Goal: Information Seeking & Learning: Compare options

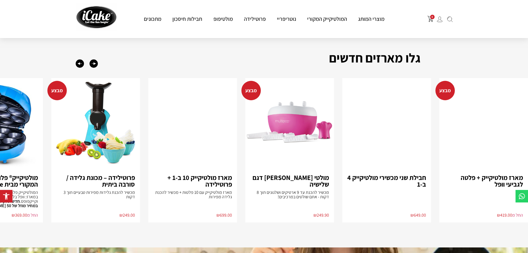
scroll to position [360, 0]
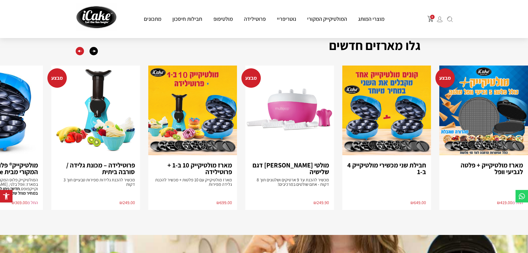
click at [82, 52] on div "Previous slide" at bounding box center [80, 51] width 8 height 8
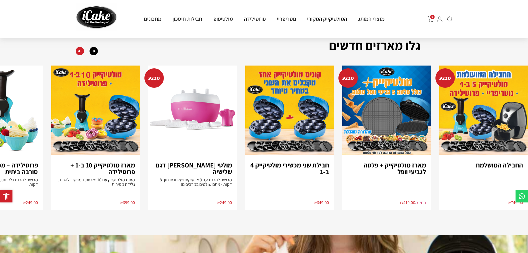
click at [82, 52] on div "Previous slide" at bounding box center [80, 51] width 8 height 8
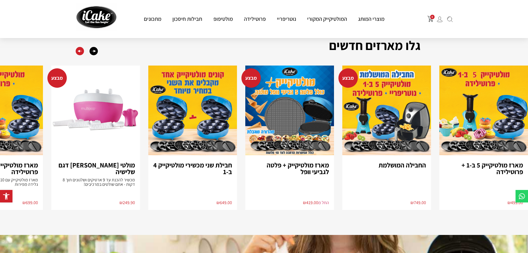
click at [82, 52] on div "Previous slide" at bounding box center [80, 51] width 8 height 8
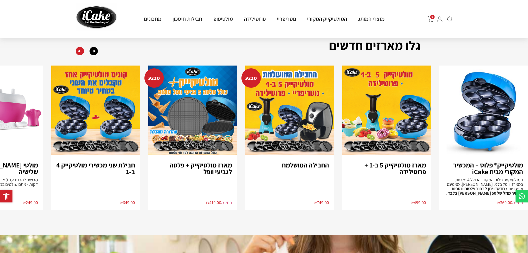
click at [82, 52] on div "Previous slide" at bounding box center [80, 51] width 8 height 8
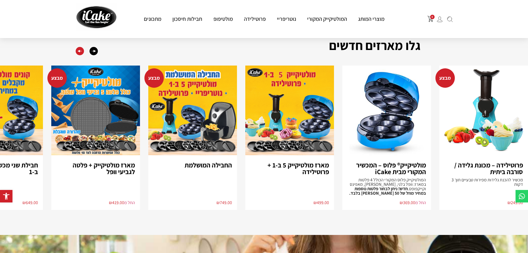
click at [82, 52] on div "Previous slide" at bounding box center [80, 51] width 8 height 8
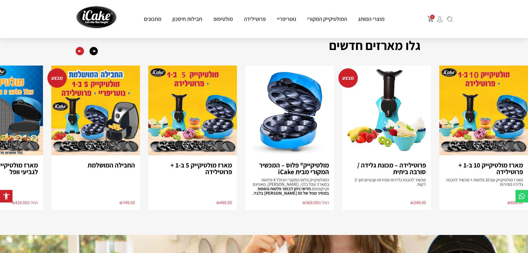
click at [82, 52] on div "Previous slide" at bounding box center [80, 51] width 8 height 8
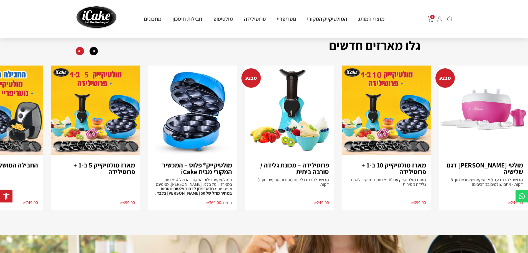
click at [82, 52] on div "Previous slide" at bounding box center [80, 51] width 8 height 8
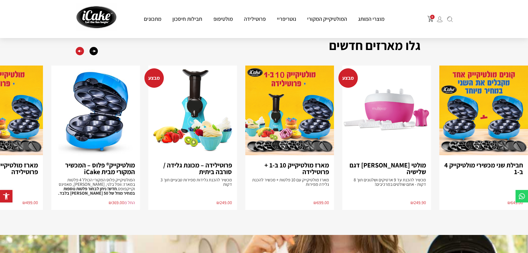
click at [82, 52] on div "Previous slide" at bounding box center [80, 51] width 8 height 8
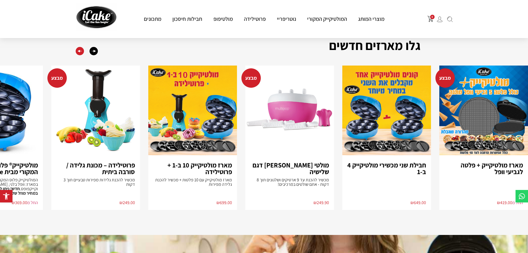
click at [82, 52] on div "Previous slide" at bounding box center [80, 51] width 8 height 8
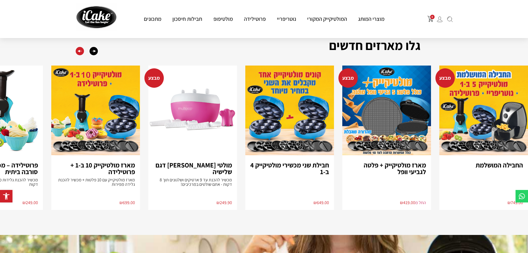
click at [82, 52] on div "Previous slide" at bounding box center [80, 51] width 8 height 8
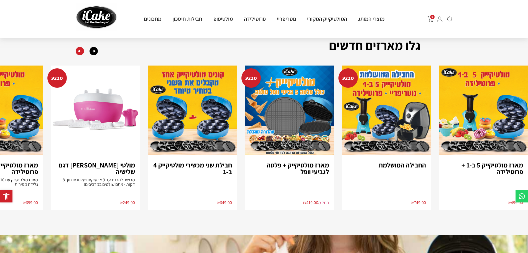
click at [82, 52] on div "Previous slide" at bounding box center [80, 51] width 8 height 8
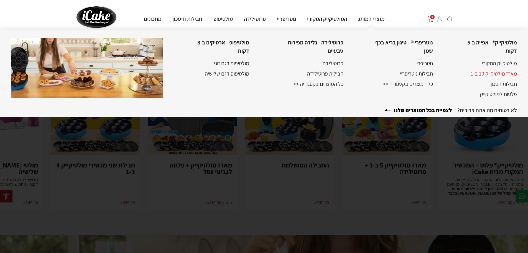
click at [498, 75] on link "מארז מולטיקייק 10 ב-1" at bounding box center [494, 73] width 46 height 7
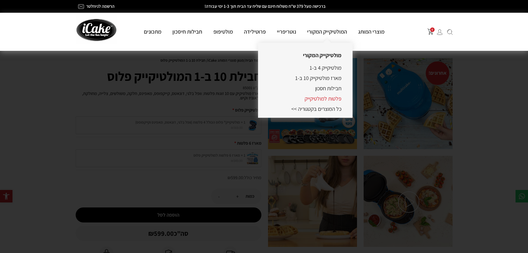
click at [322, 100] on link "פלטות למולטיקייק" at bounding box center [323, 98] width 37 height 7
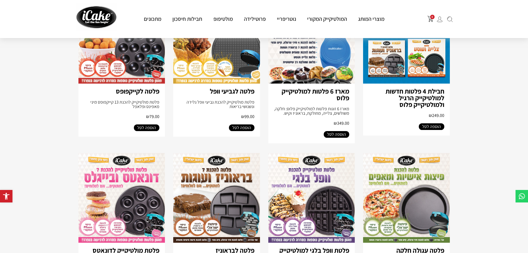
scroll to position [111, 0]
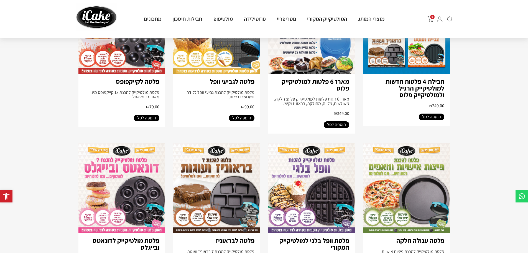
click at [323, 82] on link "מארז 6 פלטות למולטיקייק פלוס" at bounding box center [316, 85] width 68 height 16
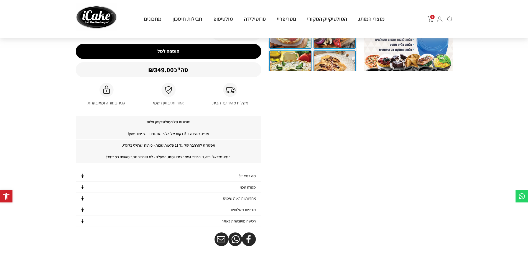
scroll to position [28, 0]
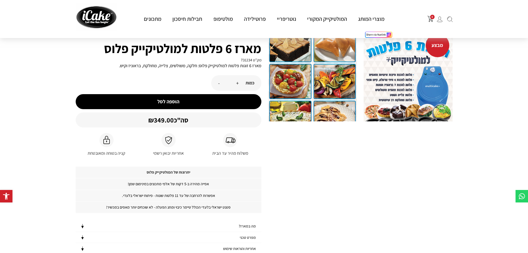
click at [408, 89] on img at bounding box center [408, 75] width 89 height 91
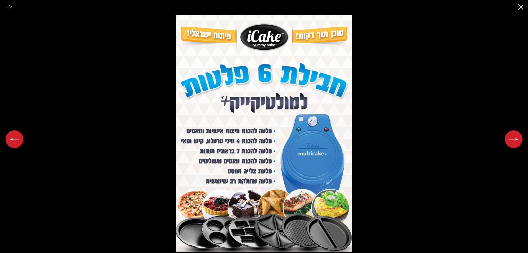
scroll to position [0, 0]
click at [396, 95] on picture at bounding box center [264, 133] width 528 height 240
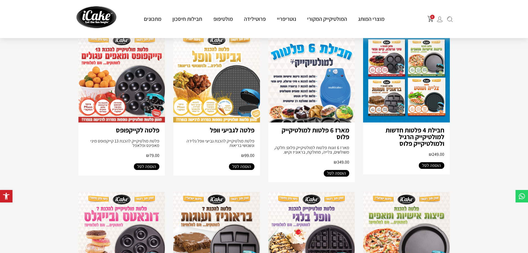
scroll to position [55, 0]
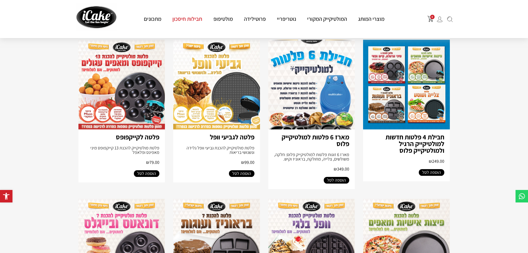
click at [185, 17] on link "חבילות חיסכון" at bounding box center [187, 18] width 41 height 7
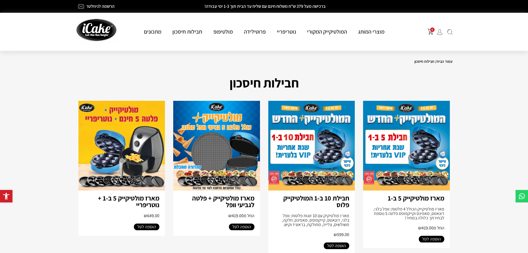
click at [100, 7] on link "הרשמה לניוזלטר" at bounding box center [100, 6] width 28 height 6
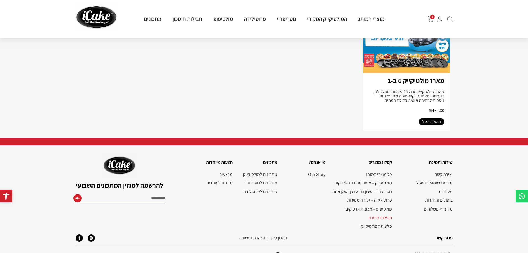
scroll to position [591, 0]
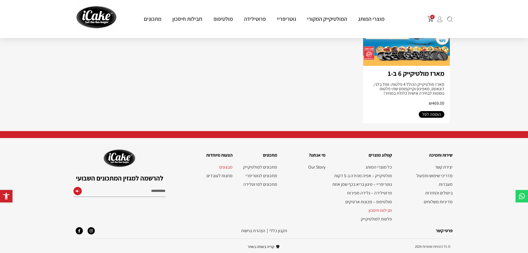
click at [230, 167] on link "מבצעים" at bounding box center [210, 166] width 46 height 5
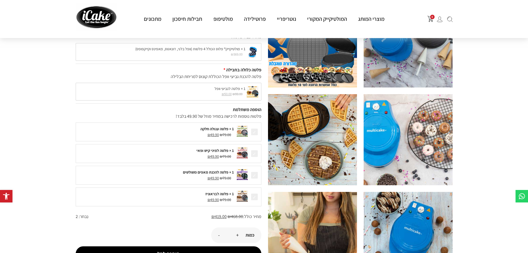
scroll to position [83, 0]
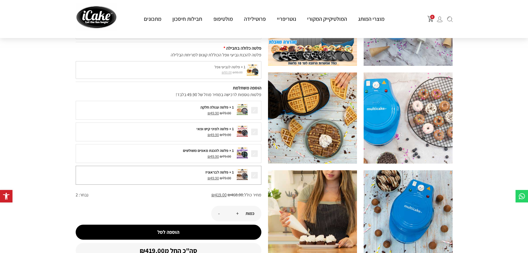
click at [258, 178] on span at bounding box center [255, 175] width 8 height 8
click at [254, 132] on span at bounding box center [255, 132] width 8 height 8
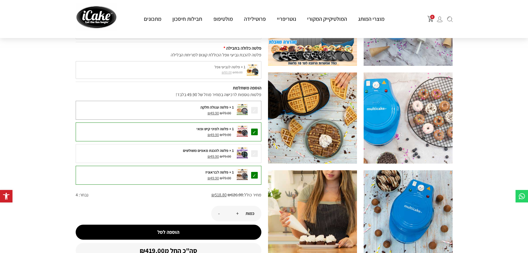
click at [255, 110] on span at bounding box center [255, 110] width 8 height 8
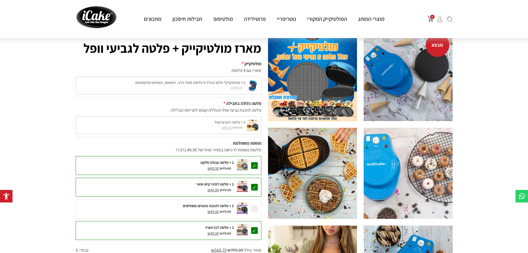
scroll to position [28, 0]
click at [255, 209] on span at bounding box center [255, 209] width 8 height 8
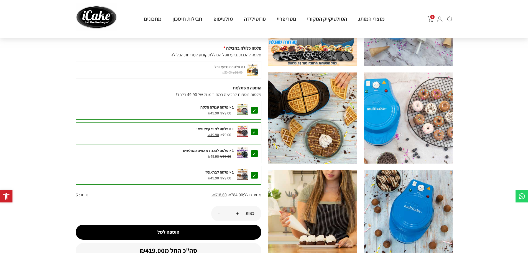
scroll to position [55, 0]
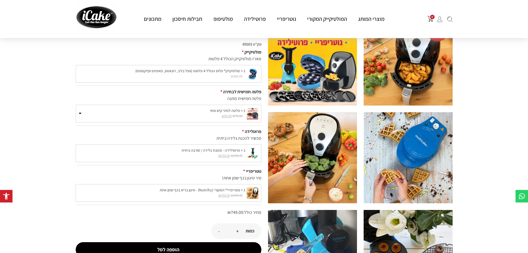
scroll to position [83, 0]
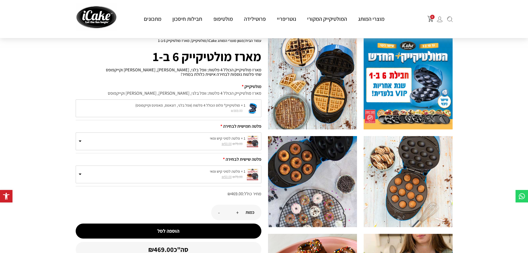
scroll to position [28, 0]
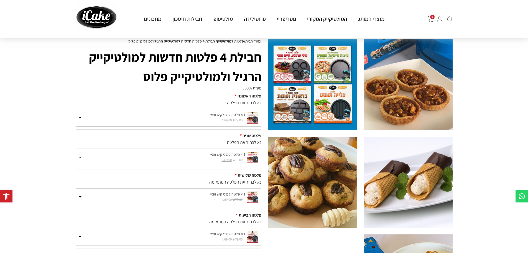
scroll to position [28, 0]
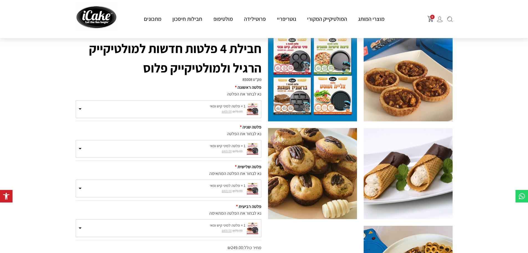
click at [196, 113] on small "₪ 79.00 המחיר המקורי היה: ₪79.00. ₪ 69.00 המחיר הנוכחי הוא: ₪69.00." at bounding box center [162, 111] width 167 height 5
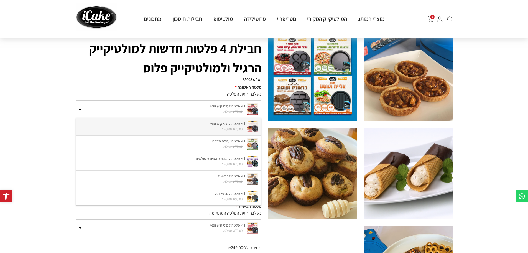
click at [195, 112] on small "₪ 79.00 המחיר המקורי היה: ₪79.00. ₪ 69.00 המחיר הנוכחי הוא: ₪69.00." at bounding box center [162, 111] width 167 height 5
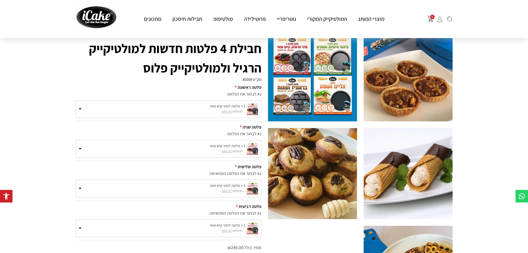
click at [205, 149] on small "₪ 79.00 המחיר המקורי היה: ₪79.00. ₪ 69.00 המחיר הנוכחי הוא: ₪69.00." at bounding box center [162, 151] width 167 height 5
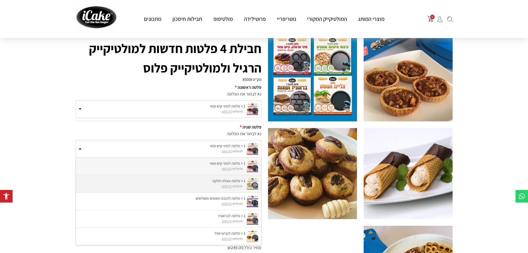
click at [202, 184] on small "₪ 79.00 המחיר המקורי היה: ₪79.00. ₪ 69.00 המחיר הנוכחי הוא: ₪69.00." at bounding box center [162, 186] width 167 height 5
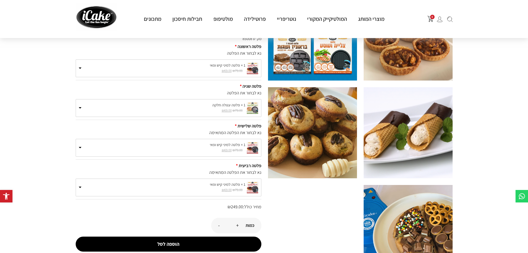
scroll to position [83, 0]
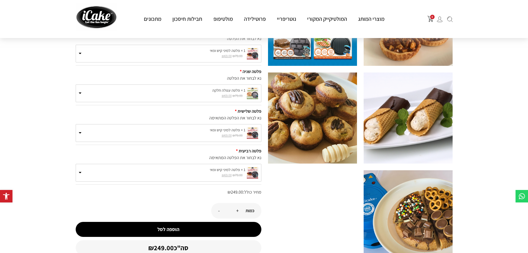
click at [210, 135] on small "₪ 79.00 המחיר המקורי היה: ₪79.00. ₪ 69.00 המחיר הנוכחי הוא: ₪69.00." at bounding box center [162, 135] width 167 height 5
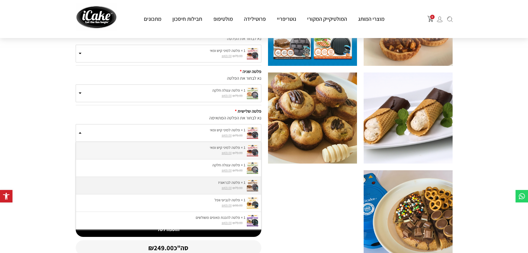
click at [206, 183] on label "1 × פלטה לבראוניז" at bounding box center [169, 182] width 180 height 6
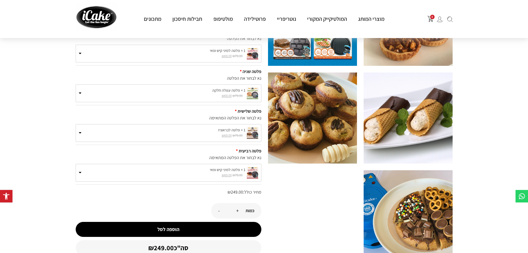
click at [206, 175] on small "₪ 79.00 המחיר המקורי היה: ₪79.00. ₪ 69.00 המחיר הנוכחי הוא: ₪69.00." at bounding box center [162, 174] width 167 height 5
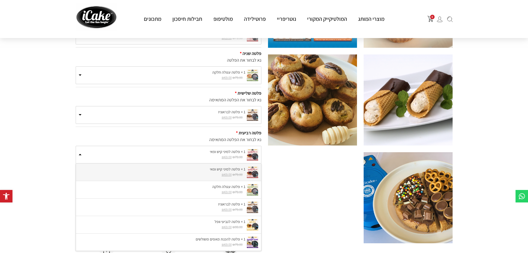
scroll to position [111, 0]
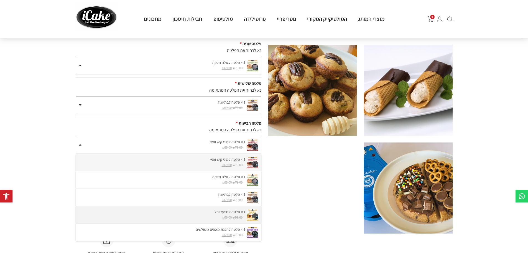
click at [200, 213] on label "1 × פלטה לגביעי וופל" at bounding box center [169, 212] width 180 height 6
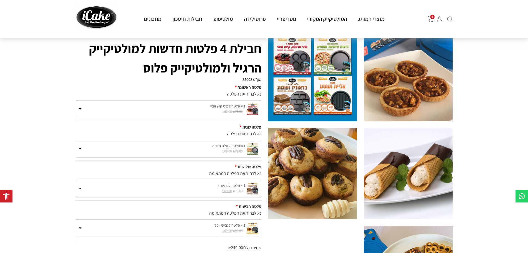
scroll to position [0, 0]
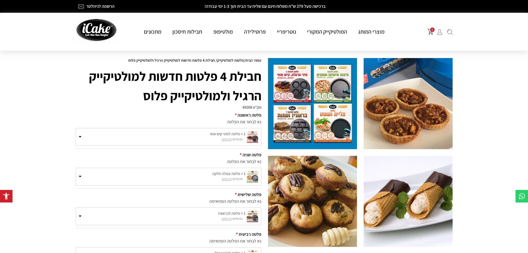
click at [240, 139] on bdi "₪ 79.00" at bounding box center [238, 139] width 10 height 5
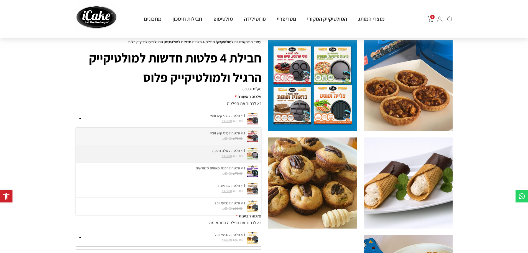
scroll to position [28, 0]
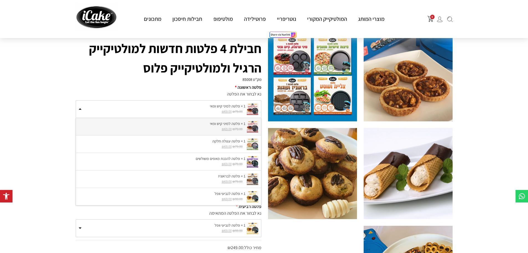
click at [308, 85] on img at bounding box center [312, 75] width 89 height 91
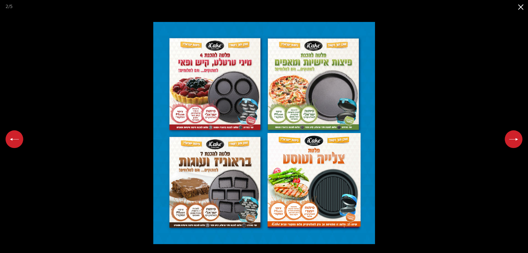
scroll to position [0, 0]
click at [379, 185] on picture at bounding box center [264, 133] width 528 height 240
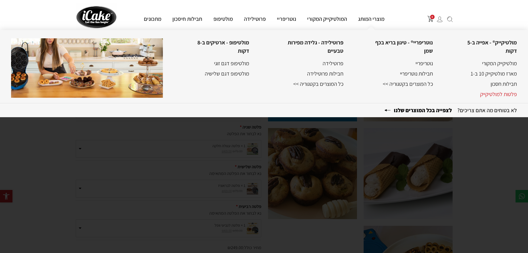
click at [503, 92] on link "פלטות למולטיקייק" at bounding box center [498, 93] width 37 height 7
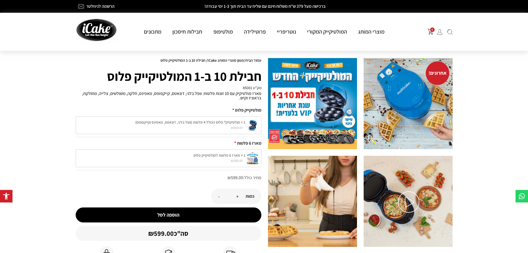
click at [211, 160] on div "1 × מארז 6 פלטות למולטיקייק פלוס ₪ 349.00 1 × מארז 6 פלטות למולטיקייק פלוס ₪ 34…" at bounding box center [169, 158] width 186 height 18
click at [225, 153] on div "1 × מארז 6 פלטות למולטיקייק פלוס ₪ 349.00 1 × מארז 6 פלטות למולטיקייק פלוס ₪ 34…" at bounding box center [169, 158] width 186 height 18
click at [224, 159] on div "1 × מארז 6 פלטות למולטיקייק פלוס ₪ 349.00 1 × מארז 6 פלטות למולטיקייק פלוס ₪ 34…" at bounding box center [169, 158] width 186 height 18
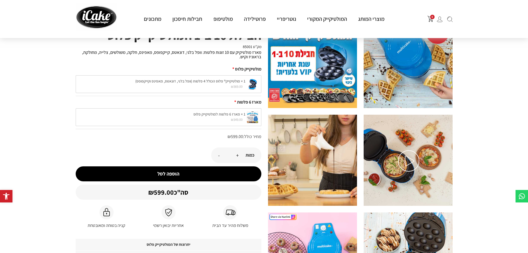
scroll to position [28, 0]
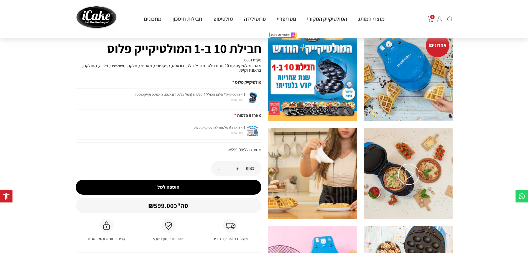
click at [334, 106] on img at bounding box center [312, 75] width 89 height 91
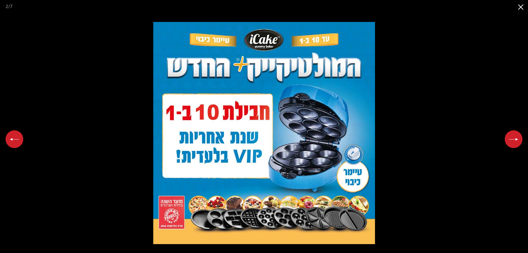
scroll to position [0, 0]
click at [378, 116] on picture at bounding box center [264, 133] width 528 height 240
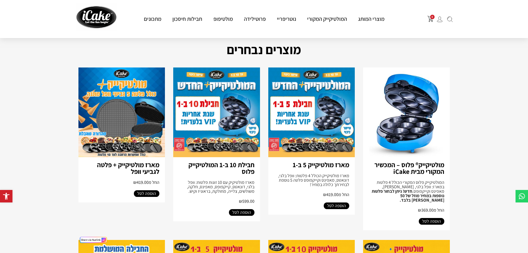
scroll to position [28, 0]
